Goal: Task Accomplishment & Management: Manage account settings

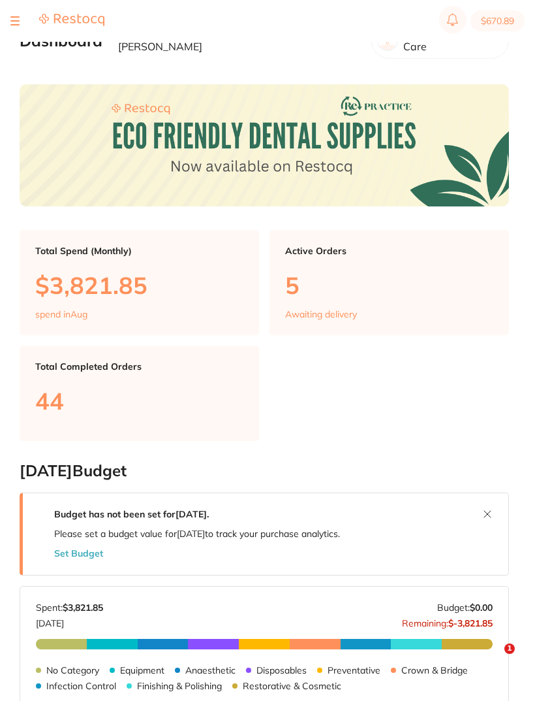
click at [14, 20] on button at bounding box center [14, 20] width 9 height 1
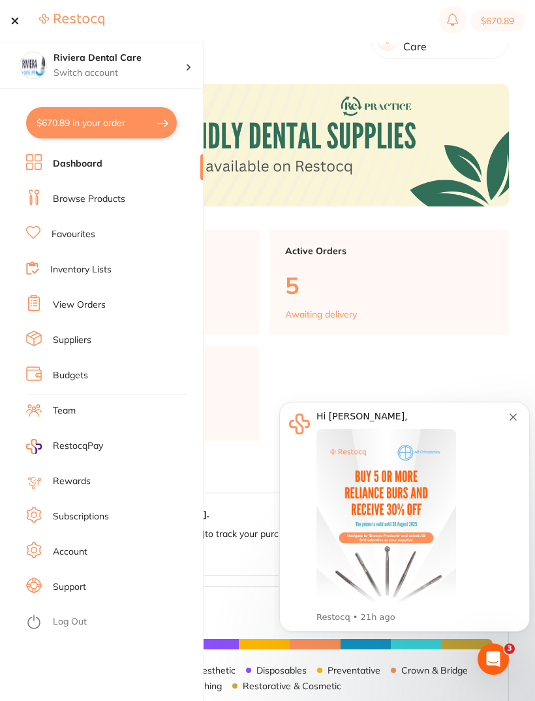
click at [80, 240] on link "Favourites" at bounding box center [74, 234] width 44 height 13
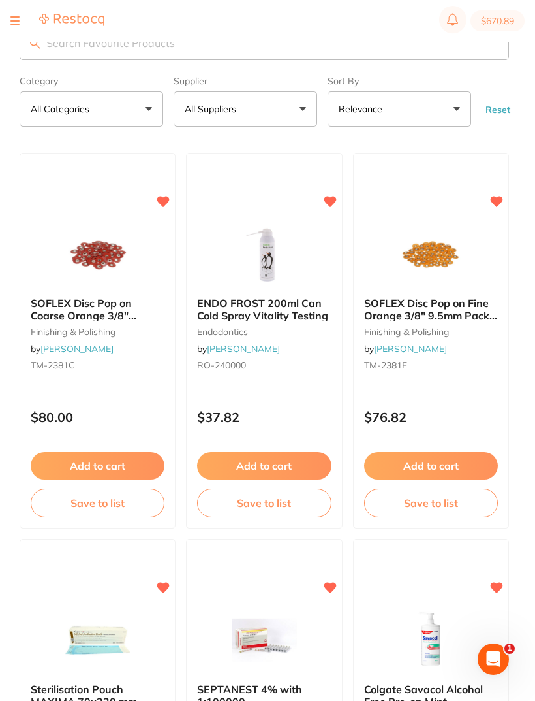
click at [15, 20] on button at bounding box center [14, 20] width 9 height 1
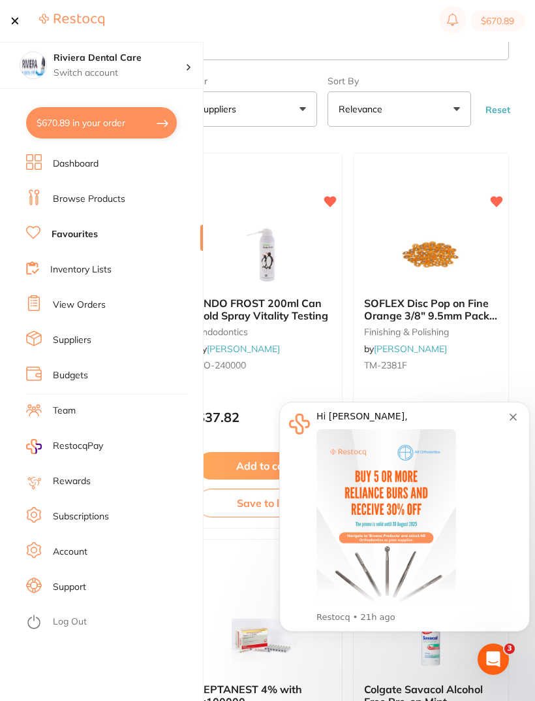
click at [86, 266] on link "Inventory Lists" at bounding box center [80, 269] width 61 height 13
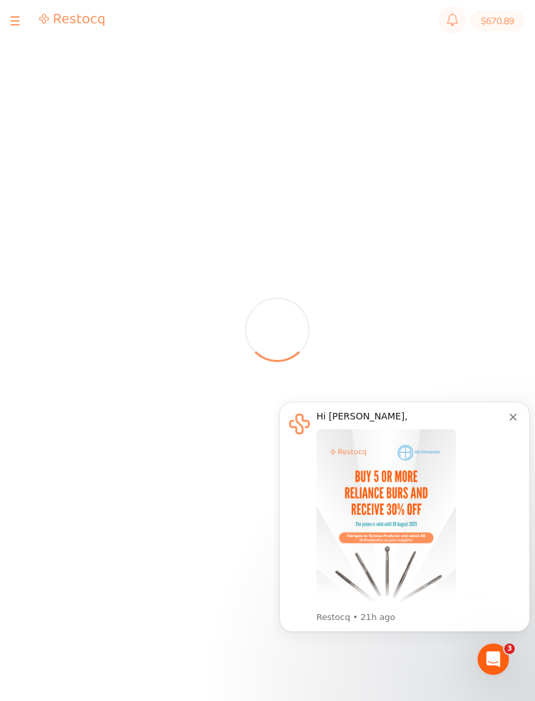
click at [510, 420] on icon "Dismiss notification" at bounding box center [513, 416] width 7 height 7
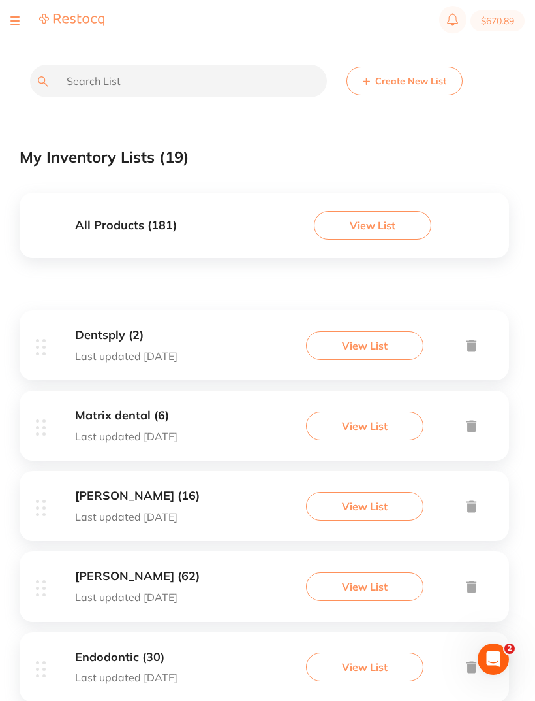
click at [365, 345] on button "View List" at bounding box center [365, 345] width 118 height 29
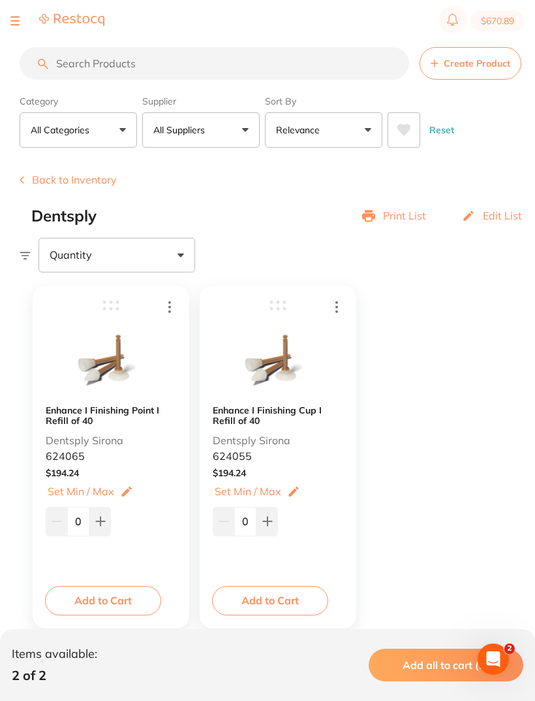
click at [68, 185] on button "Back to Inventory" at bounding box center [68, 180] width 97 height 12
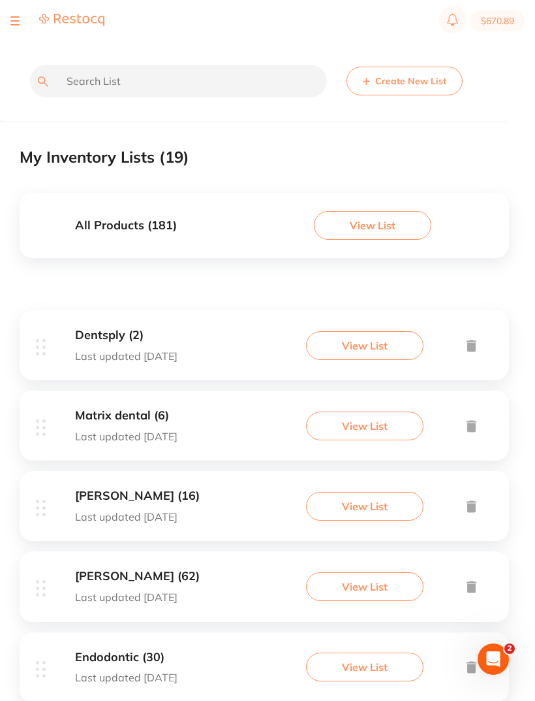
click at [384, 423] on button "View List" at bounding box center [365, 425] width 118 height 29
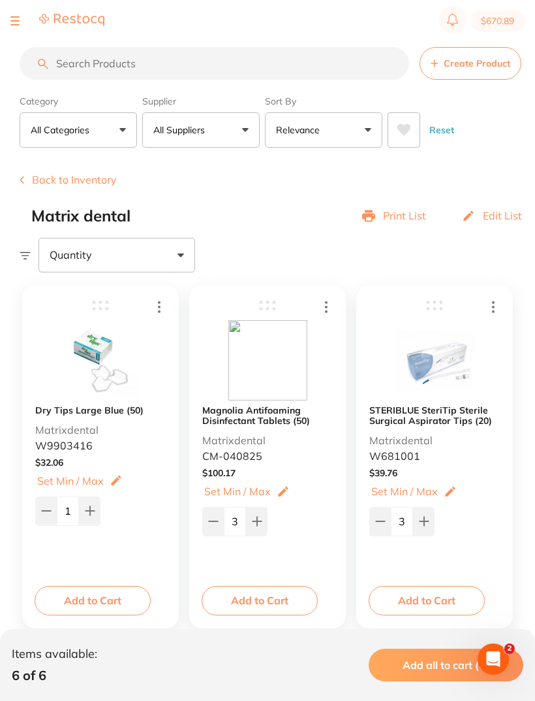
click at [64, 178] on button "Back to Inventory" at bounding box center [68, 180] width 97 height 12
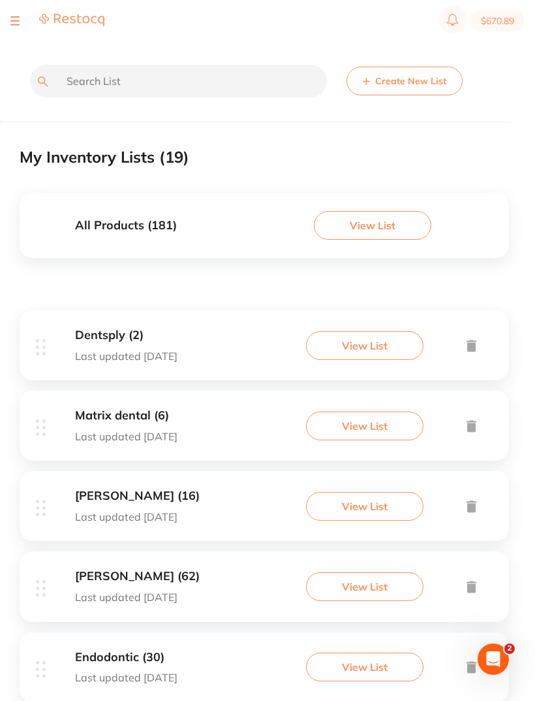
click at [382, 499] on button "View List" at bounding box center [365, 506] width 118 height 29
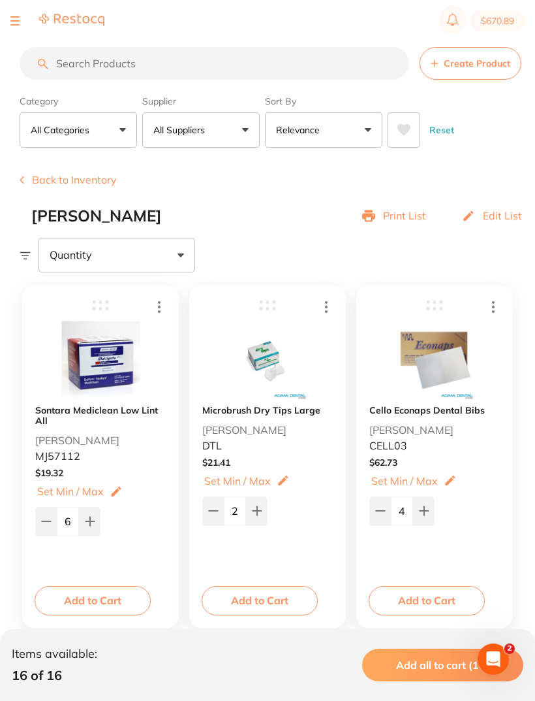
click at [64, 184] on button "Back to Inventory" at bounding box center [68, 180] width 97 height 12
